Goal: Task Accomplishment & Management: Use online tool/utility

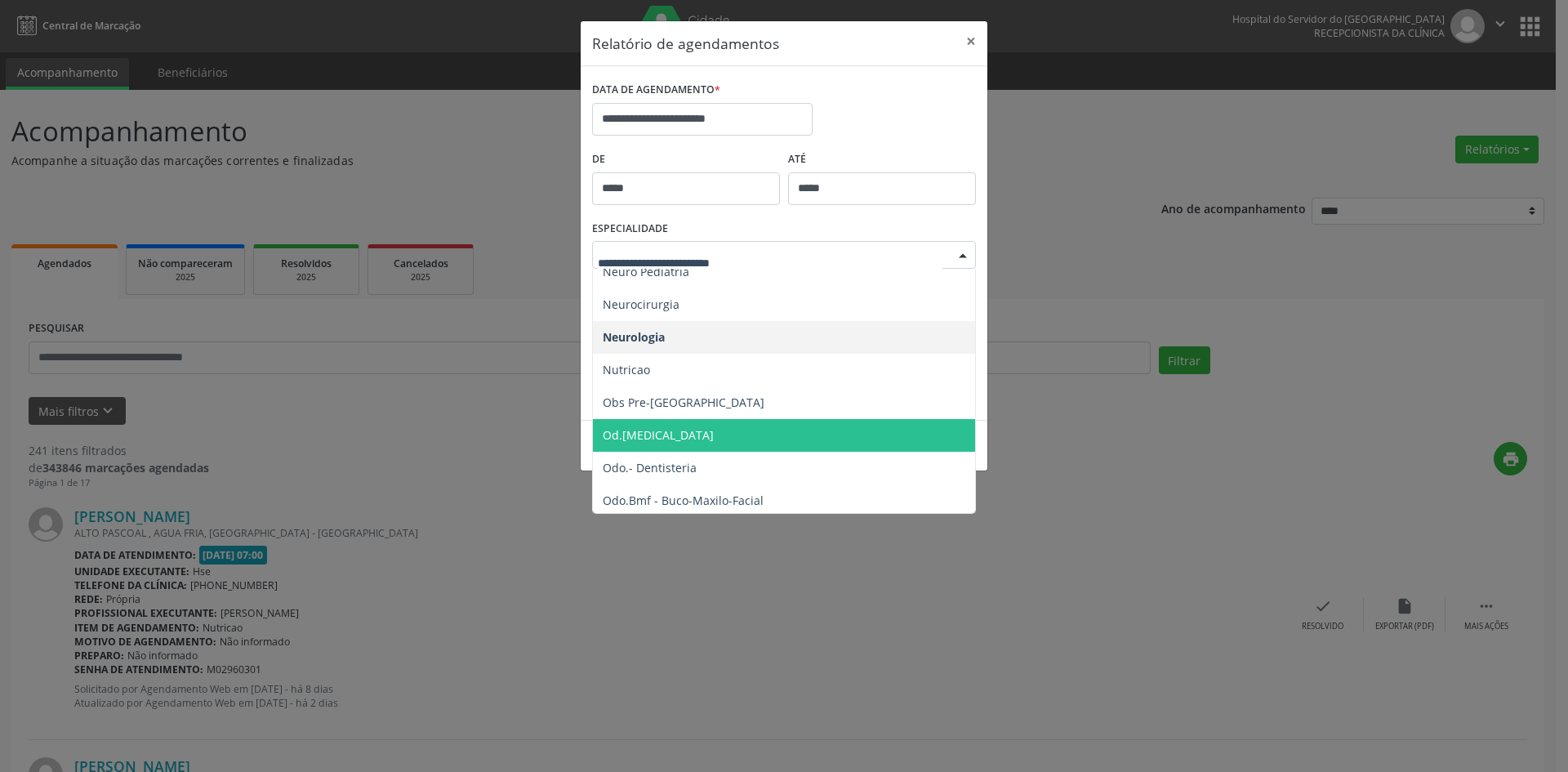
scroll to position [1124, 0]
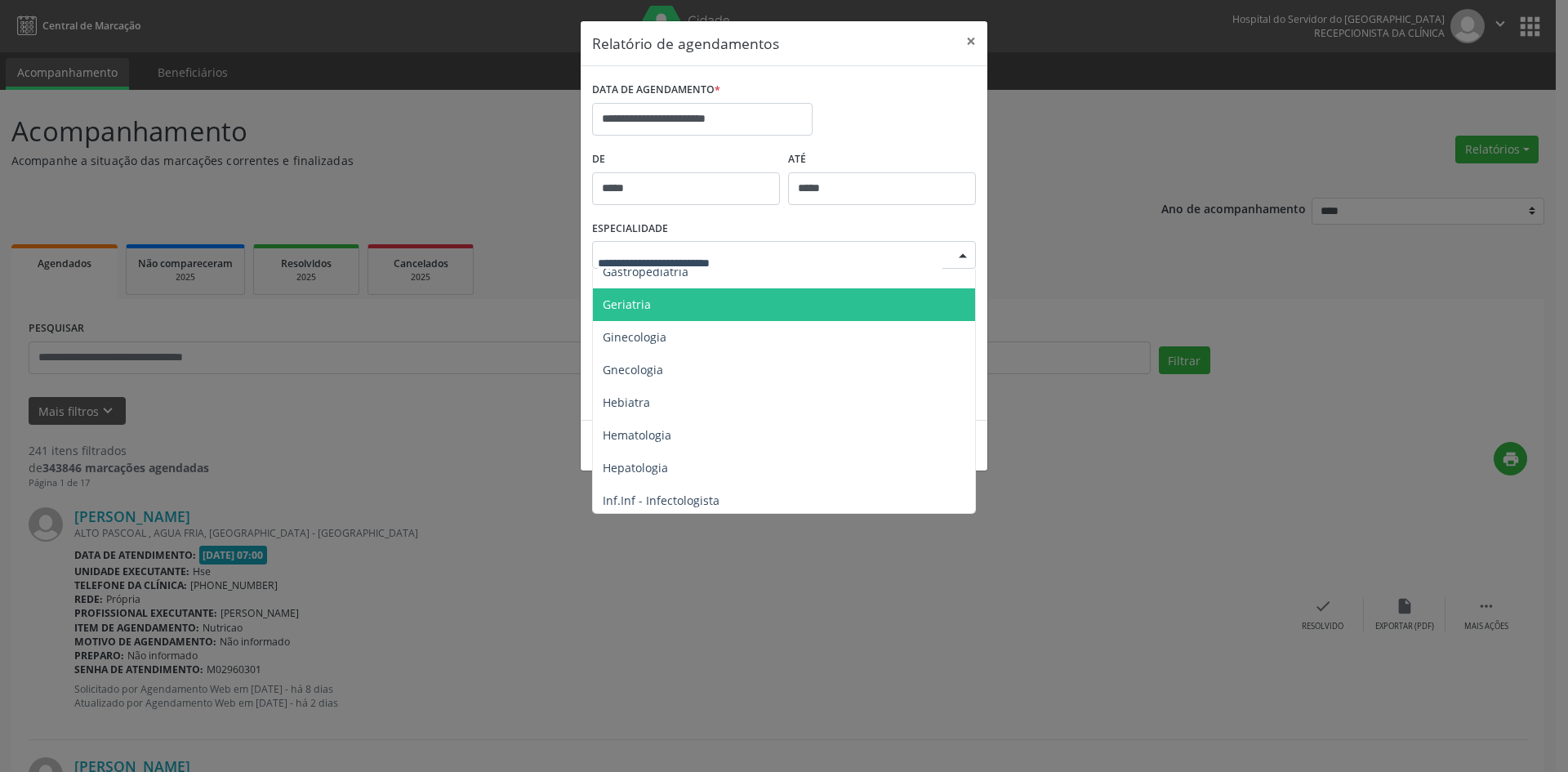
click at [628, 300] on span "Geriatria" at bounding box center [627, 304] width 48 height 15
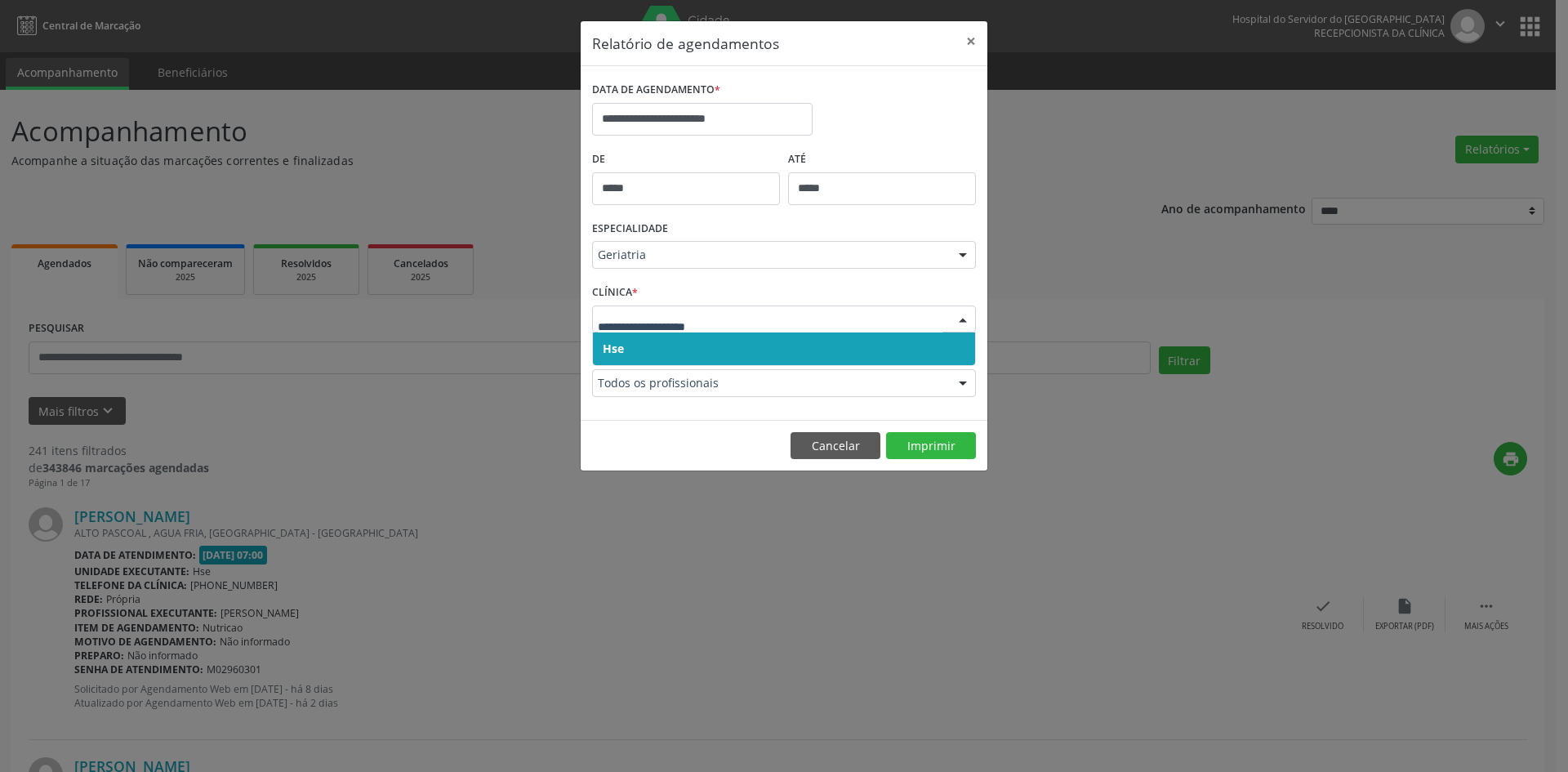
click at [622, 348] on span "Hse" at bounding box center [613, 348] width 21 height 15
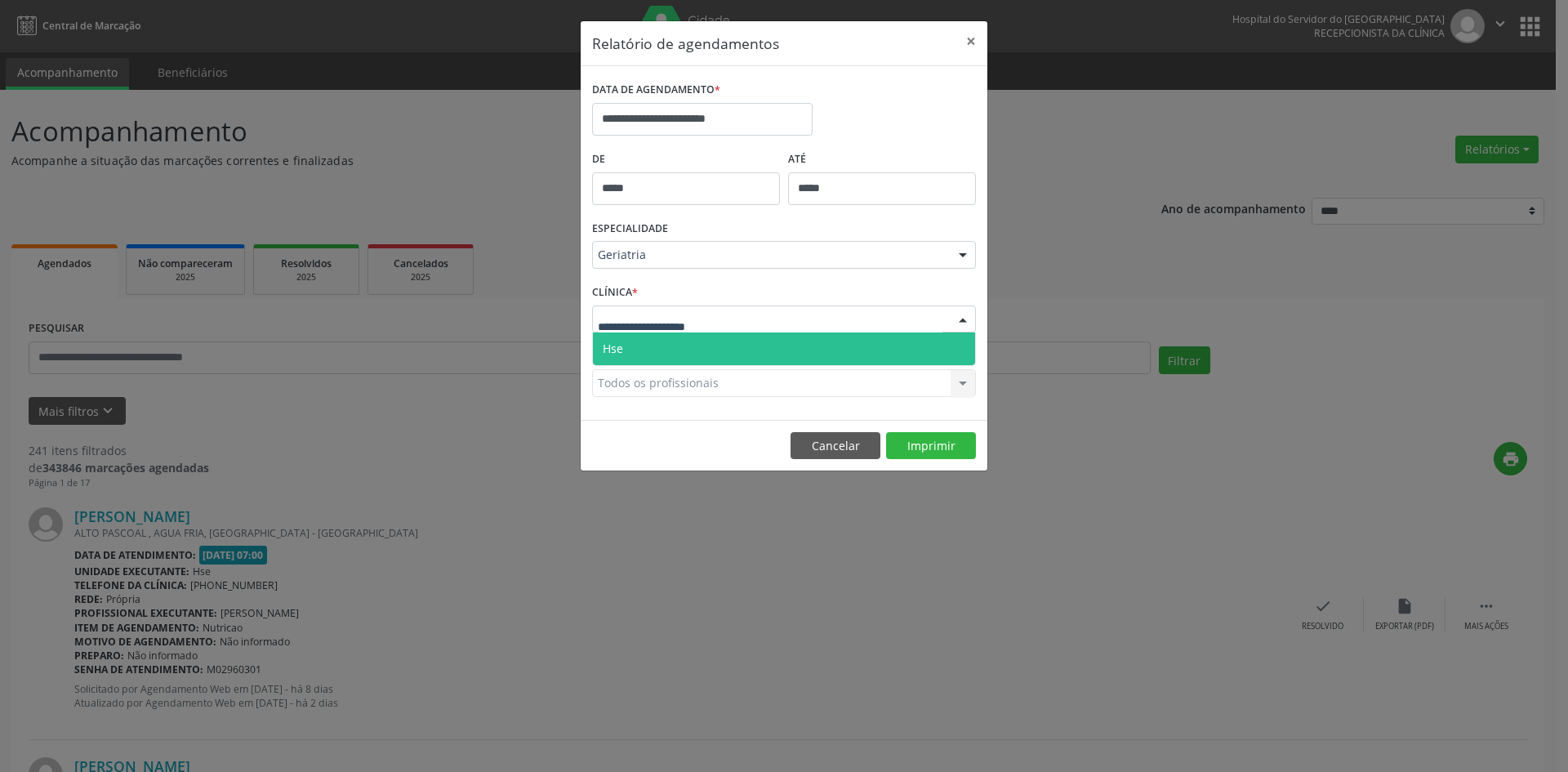
click at [621, 346] on span "Hse" at bounding box center [613, 348] width 20 height 15
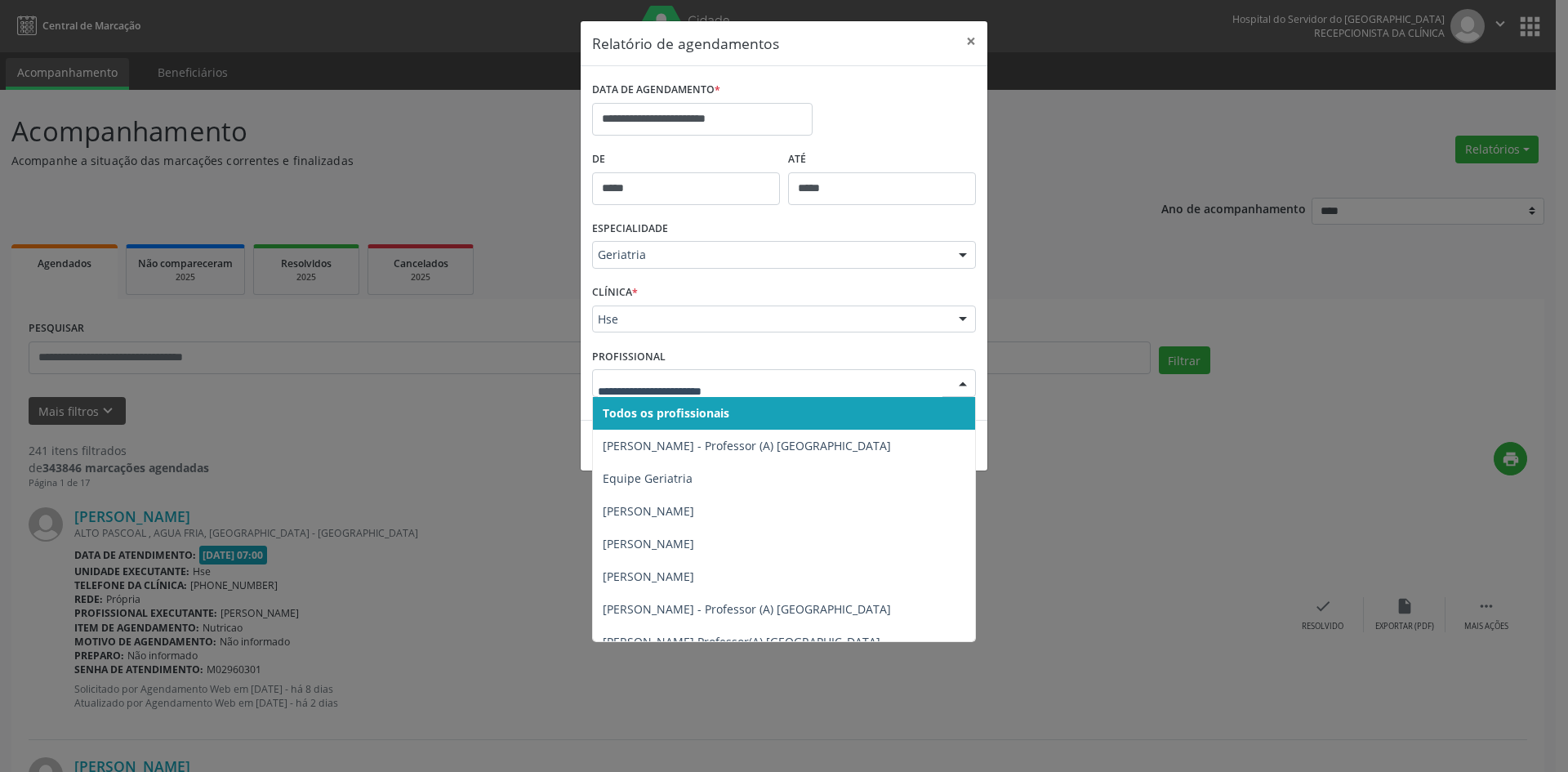
click at [643, 415] on span "Todos os profissionais" at bounding box center [666, 413] width 127 height 15
click at [652, 412] on span "Todos os profissionais" at bounding box center [663, 413] width 121 height 15
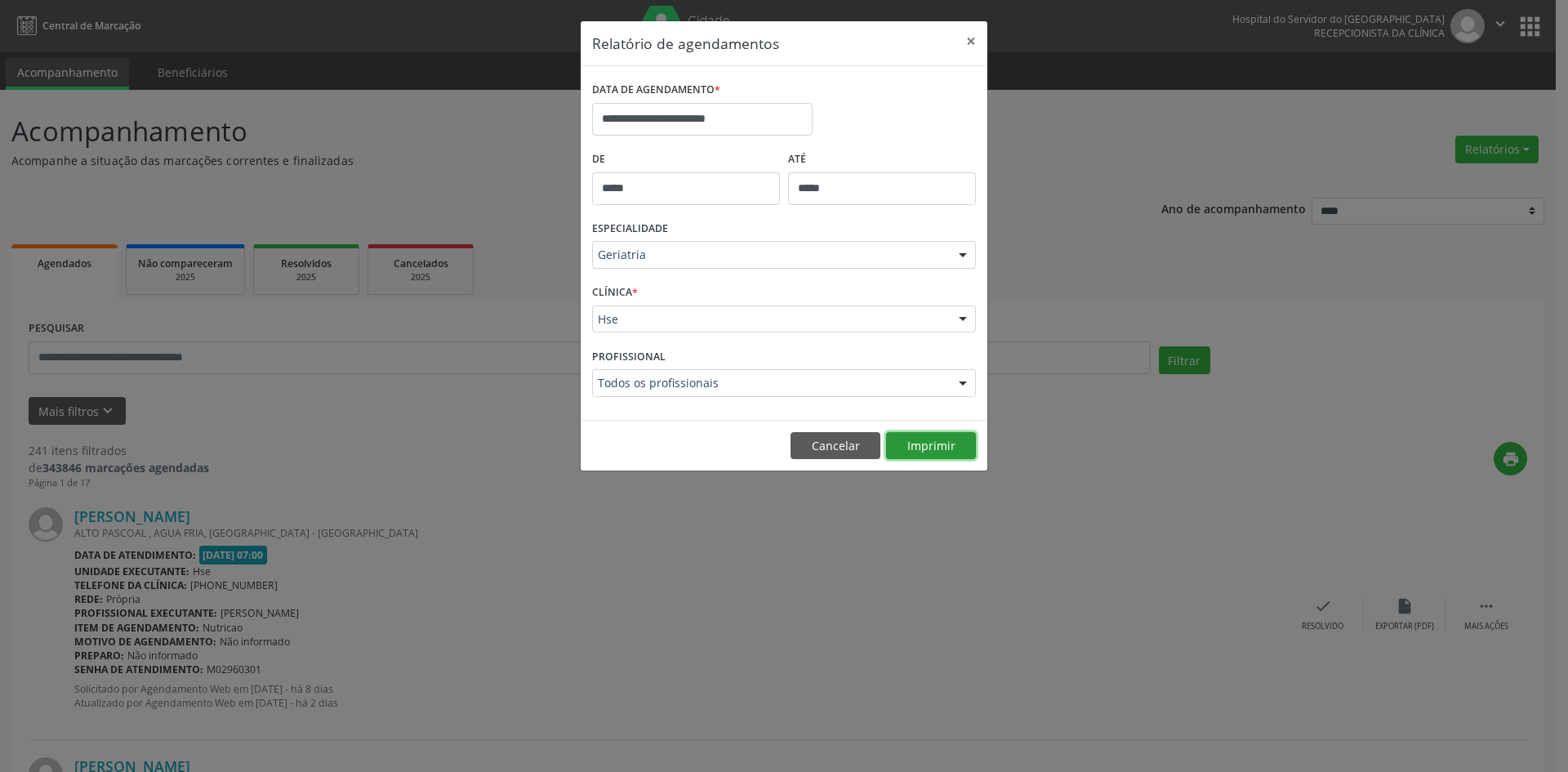
click at [925, 442] on button "Imprimir" at bounding box center [931, 446] width 90 height 28
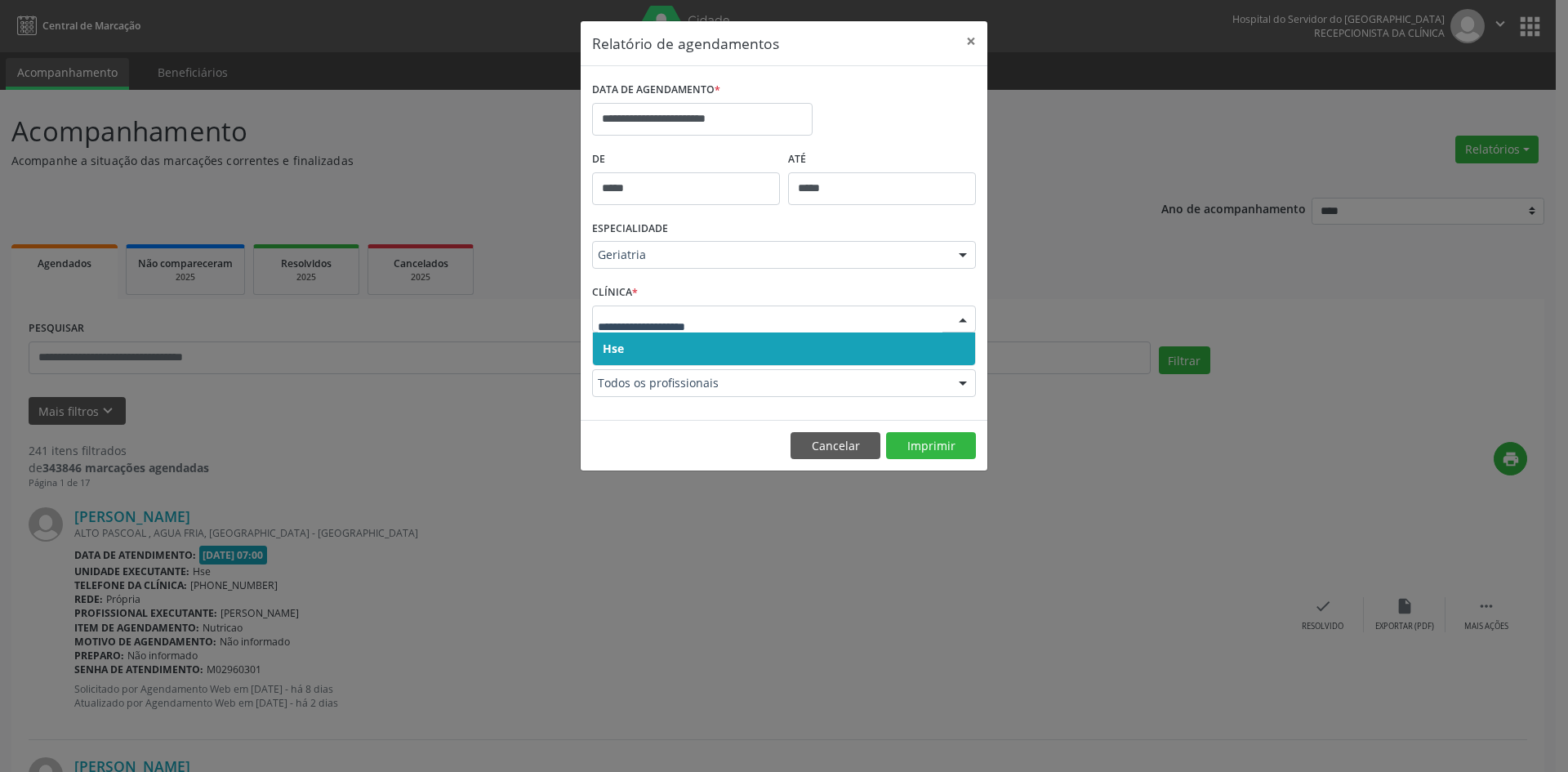
click at [967, 320] on div at bounding box center [962, 320] width 25 height 28
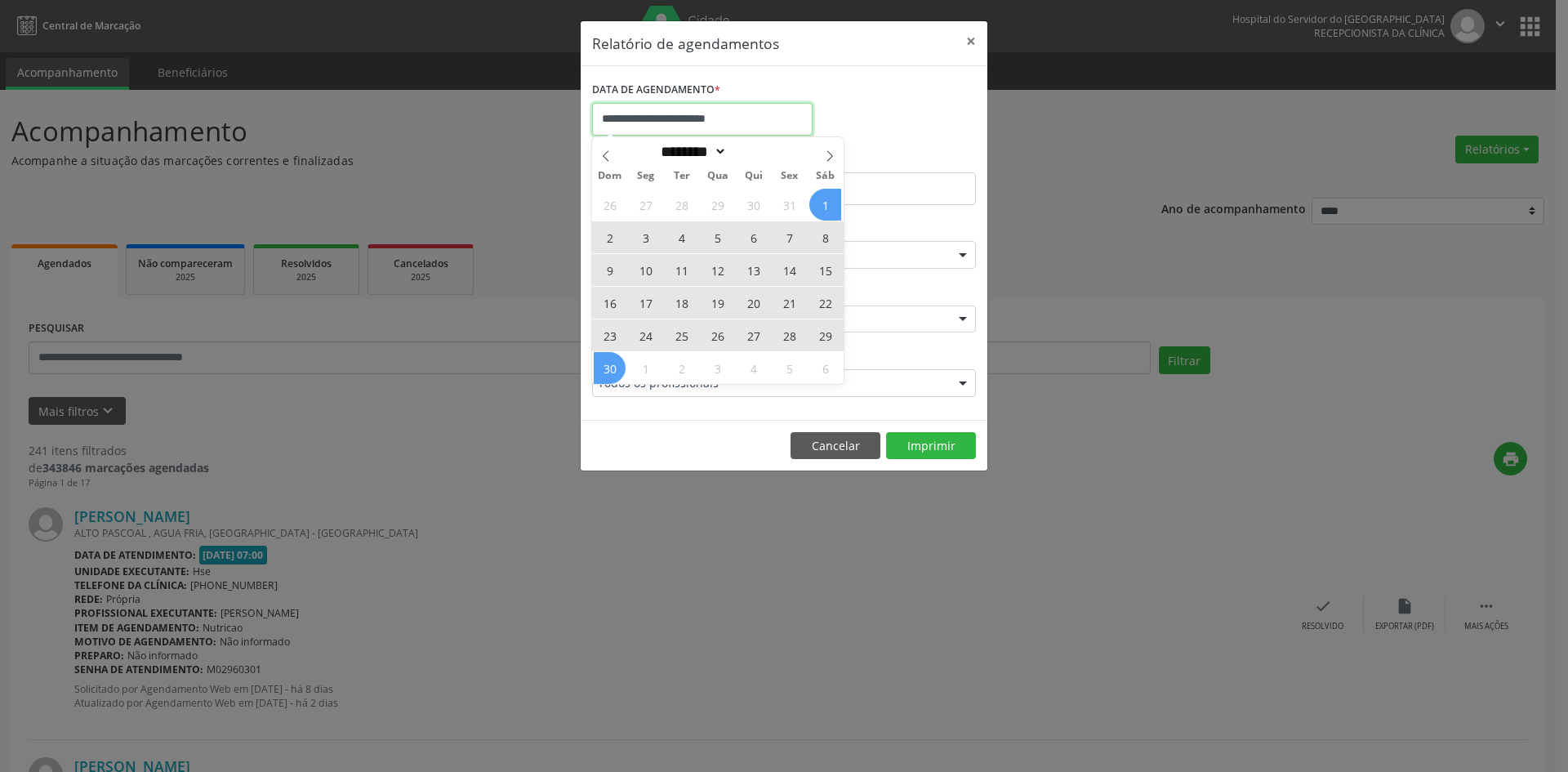
click at [682, 117] on input "**********" at bounding box center [702, 119] width 221 height 33
click at [607, 160] on icon at bounding box center [606, 156] width 6 height 11
select select "*"
